Goal: Information Seeking & Learning: Check status

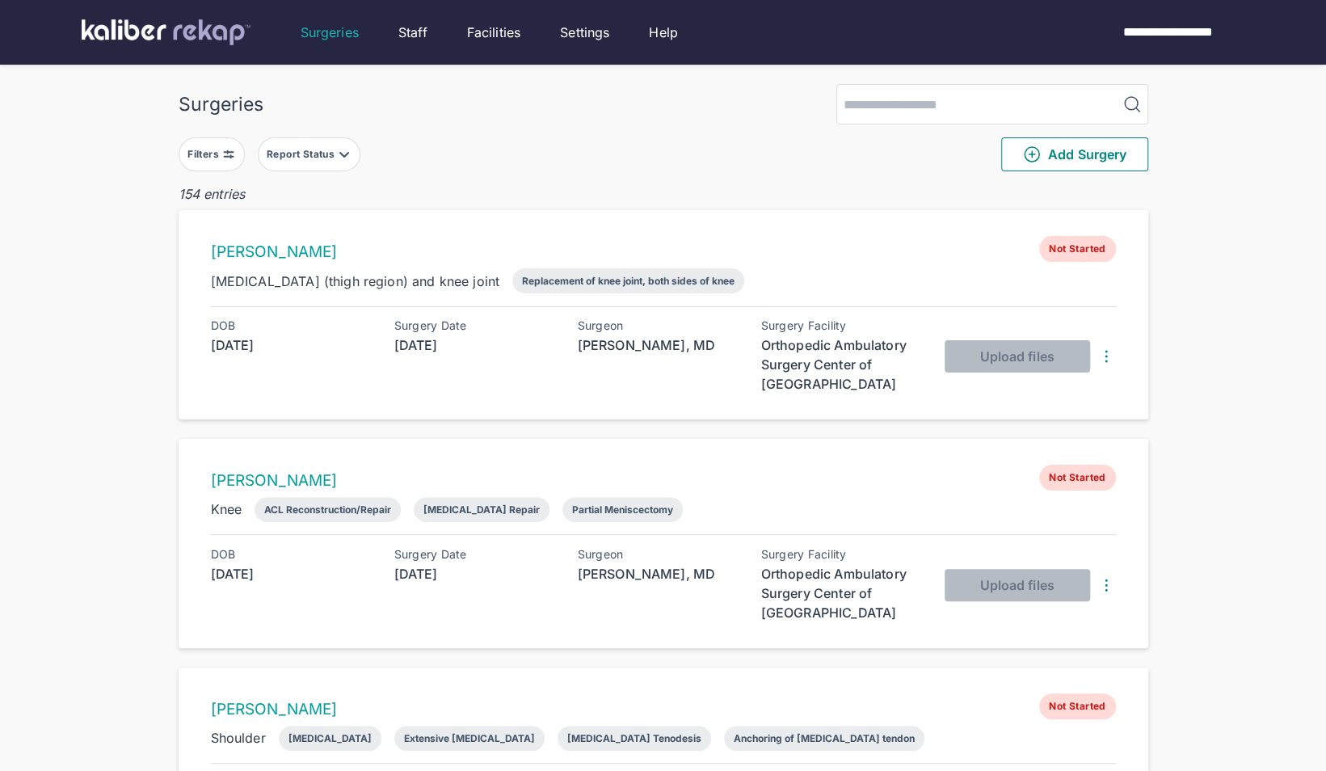
click at [324, 146] on button "Report Status" at bounding box center [309, 154] width 103 height 34
click at [287, 259] on label "Ready for Review" at bounding box center [381, 253] width 220 height 16
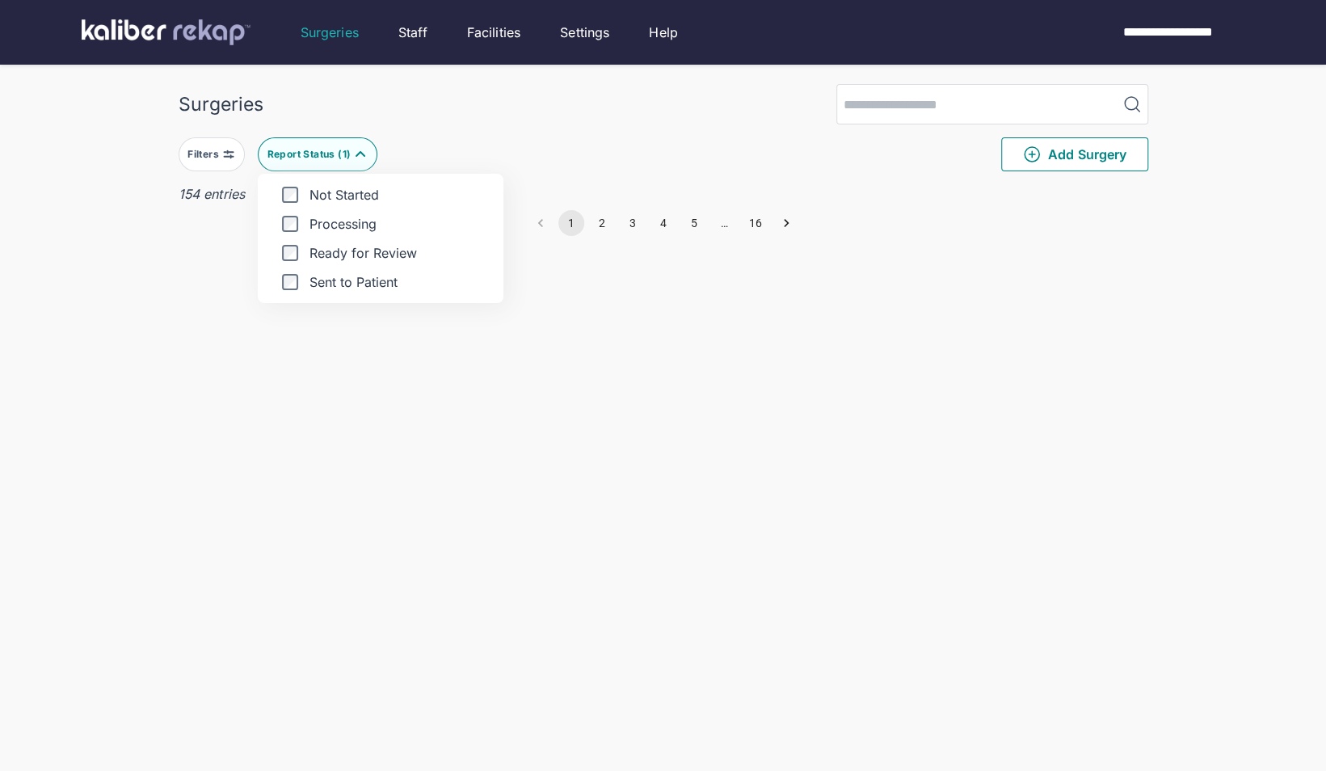
click at [132, 280] on div "Surgeries Filters Report Status ( 1 ) Not Started Processing Ready for Review S…" at bounding box center [663, 417] width 1326 height 835
click at [330, 154] on div "Report Status ( 1 )" at bounding box center [310, 154] width 87 height 13
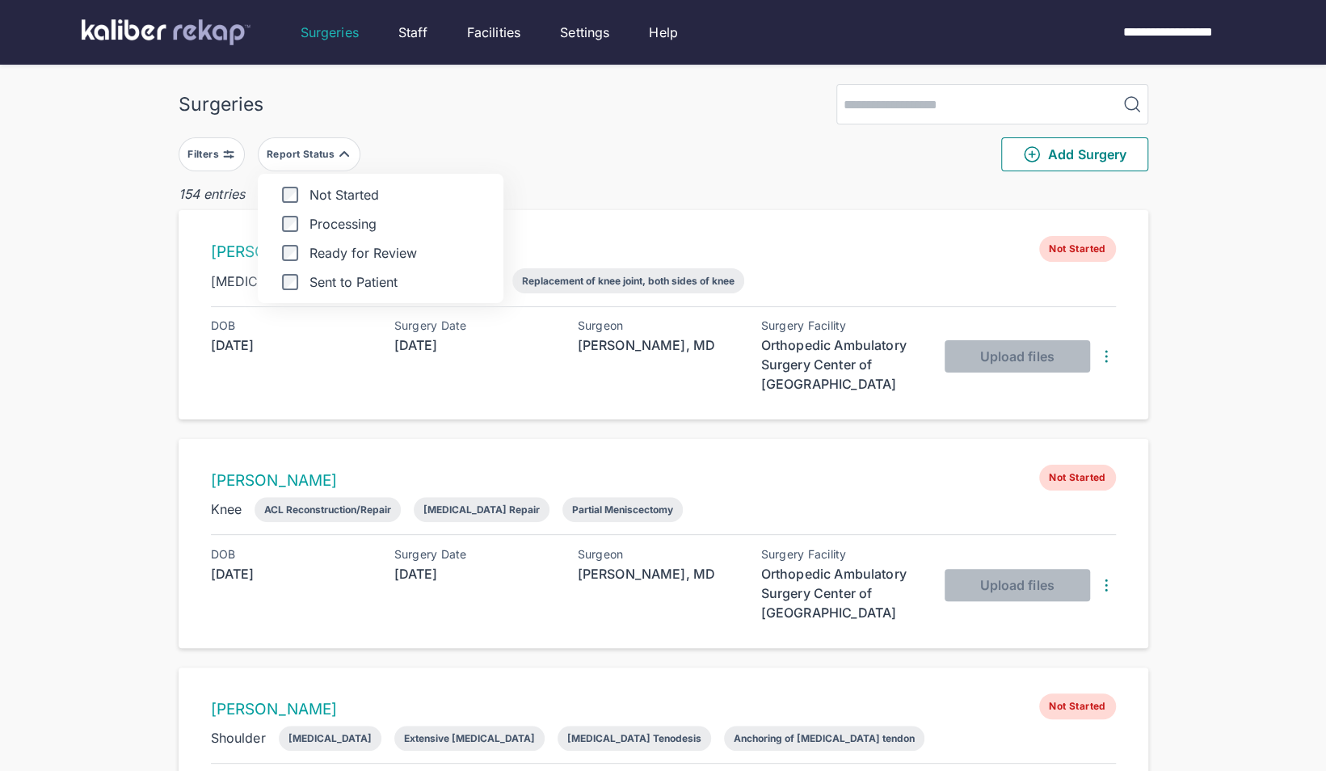
click at [297, 223] on label "Processing" at bounding box center [381, 224] width 220 height 16
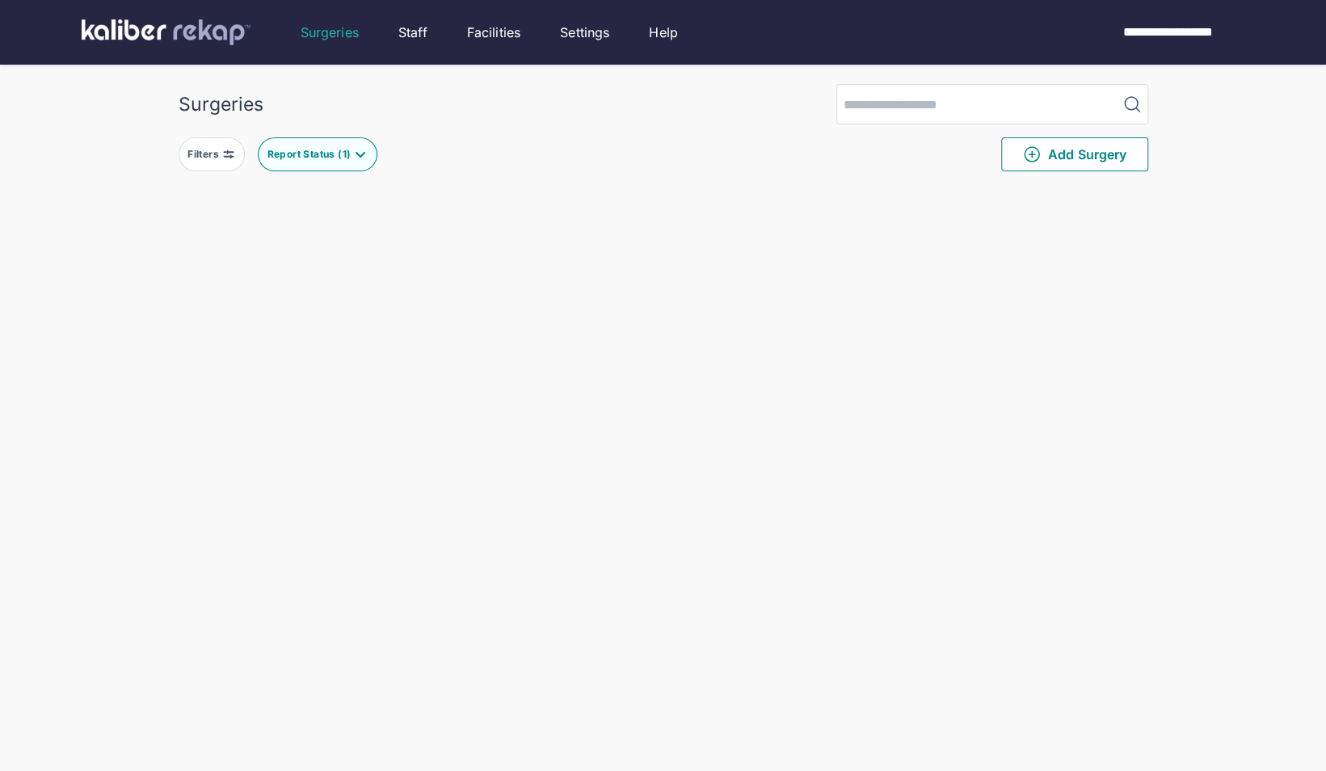
click at [138, 248] on div "Surgeries Filters Report Status ( 1 ) Add Surgery Delete Surgery? The following…" at bounding box center [663, 580] width 1326 height 1161
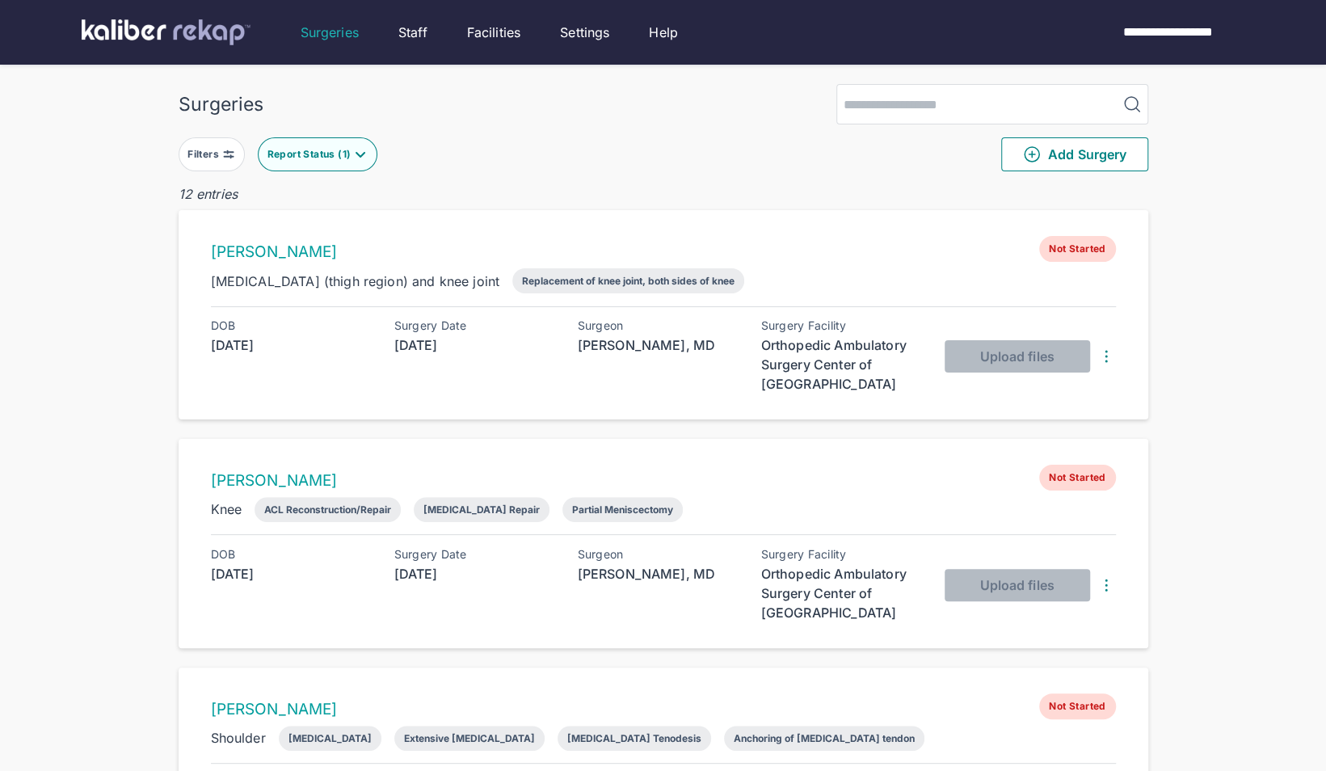
click at [315, 159] on div "Report Status ( 1 )" at bounding box center [310, 154] width 87 height 13
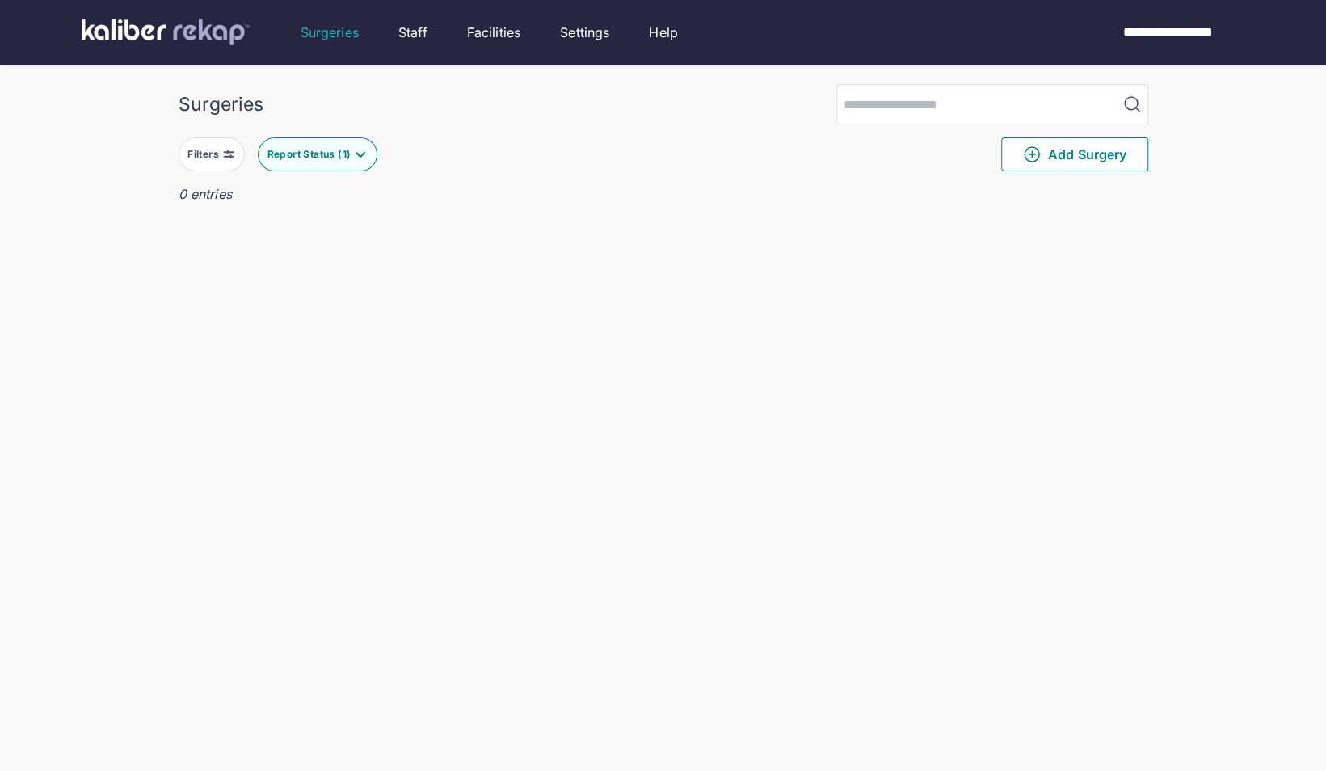
click at [516, 121] on div "Surgeries" at bounding box center [663, 104] width 969 height 40
